Goal: Task Accomplishment & Management: Manage account settings

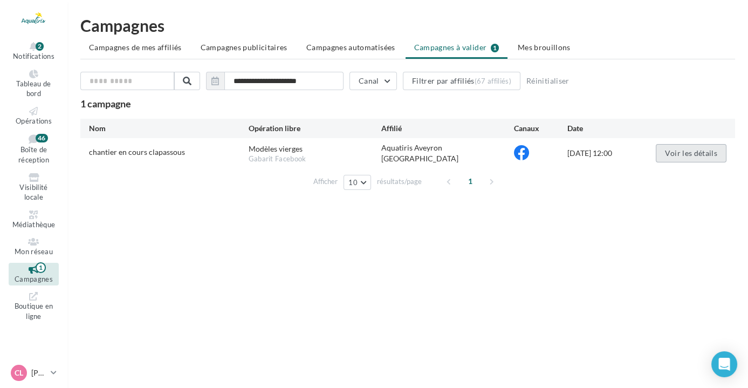
click at [668, 153] on button "Voir les détails" at bounding box center [691, 153] width 71 height 18
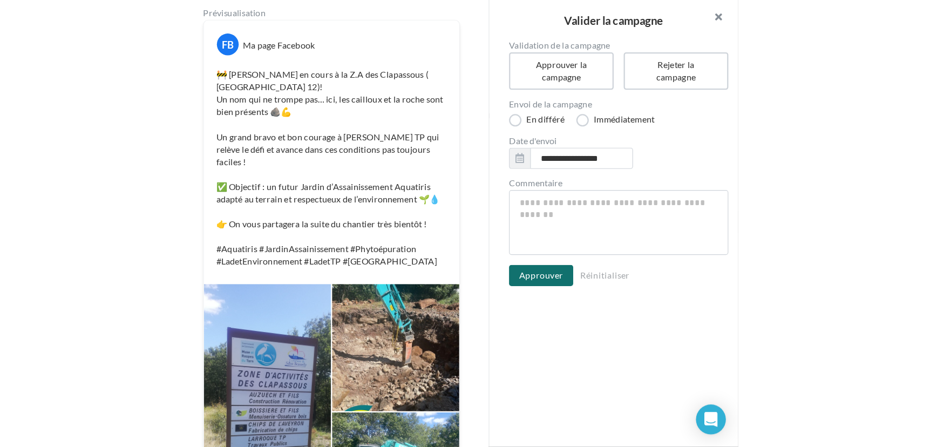
scroll to position [135, 0]
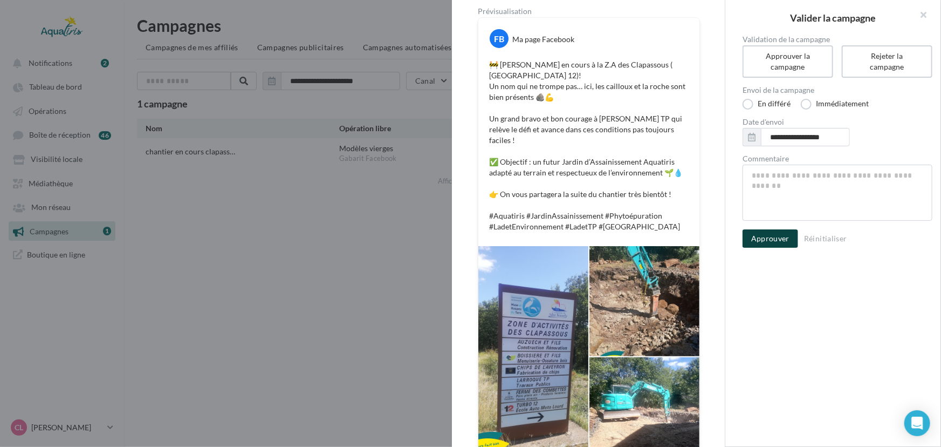
click at [753, 234] on button "Approuver" at bounding box center [771, 238] width 56 height 18
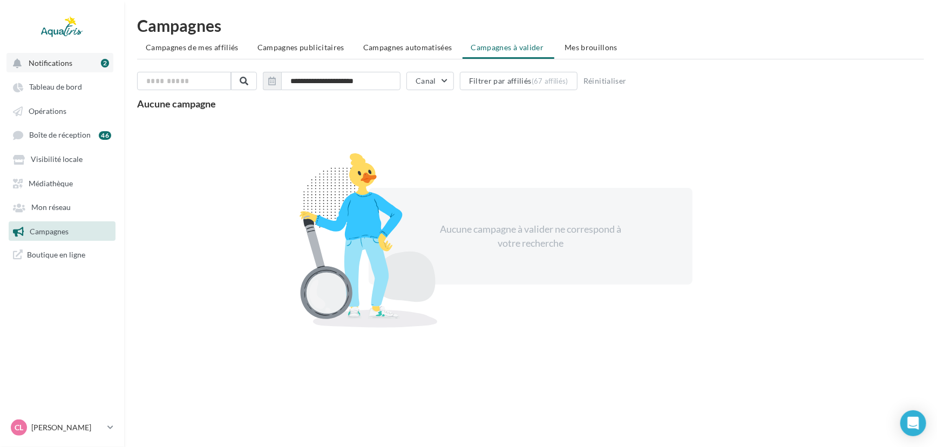
click at [65, 62] on span "Notifications" at bounding box center [51, 62] width 44 height 9
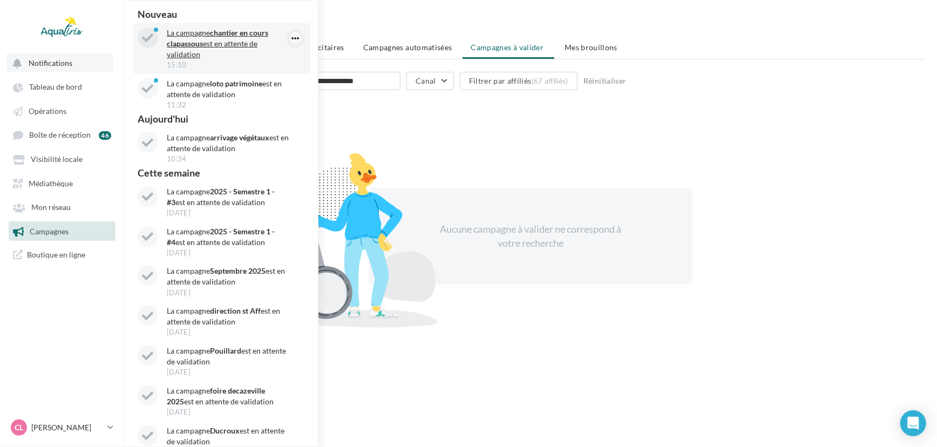
click at [291, 39] on icon "button" at bounding box center [295, 38] width 9 height 13
click at [263, 60] on button "Archiver" at bounding box center [248, 59] width 108 height 25
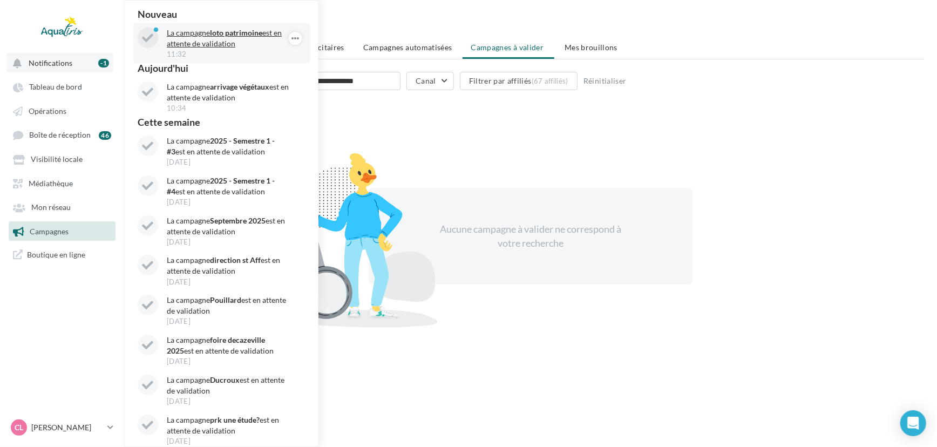
click at [228, 39] on p "La campagne loto patrimoine est en attente de validation" at bounding box center [229, 39] width 125 height 22
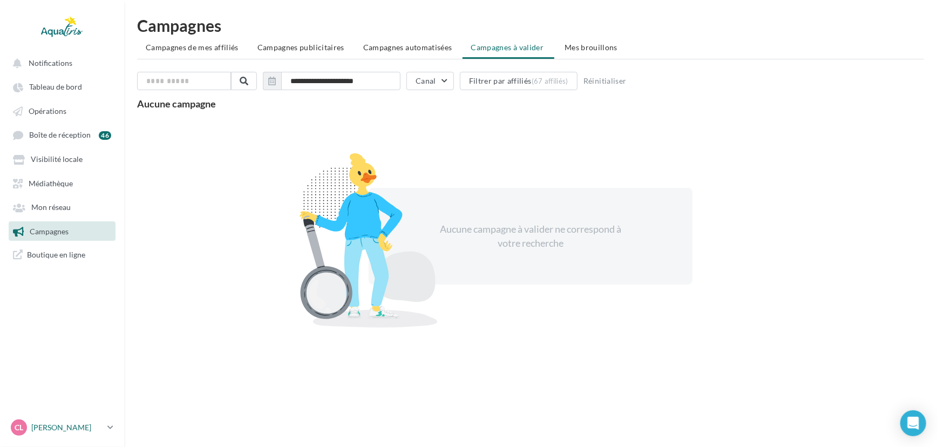
click at [80, 425] on p "[PERSON_NAME]" at bounding box center [67, 427] width 72 height 11
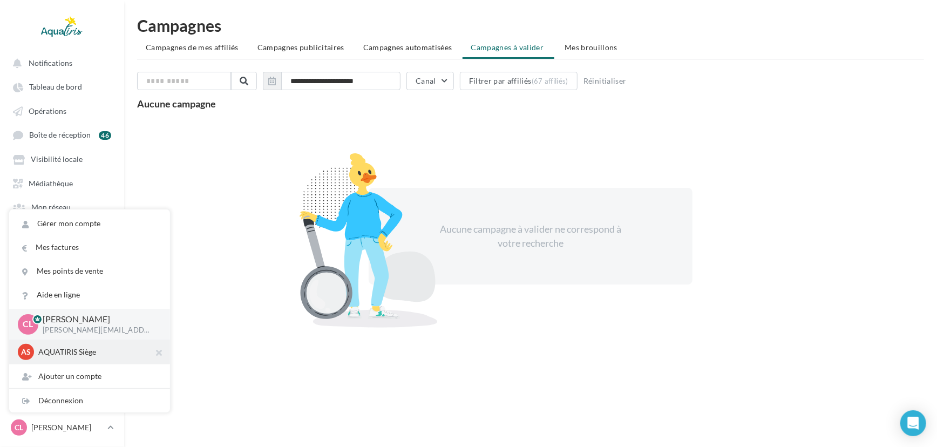
click at [87, 360] on div "AS AQUATIRIS Siège Steeve_Tessier" at bounding box center [89, 351] width 161 height 25
click at [73, 351] on p "AQUATIRIS Siège" at bounding box center [97, 351] width 119 height 11
